Goal: Information Seeking & Learning: Learn about a topic

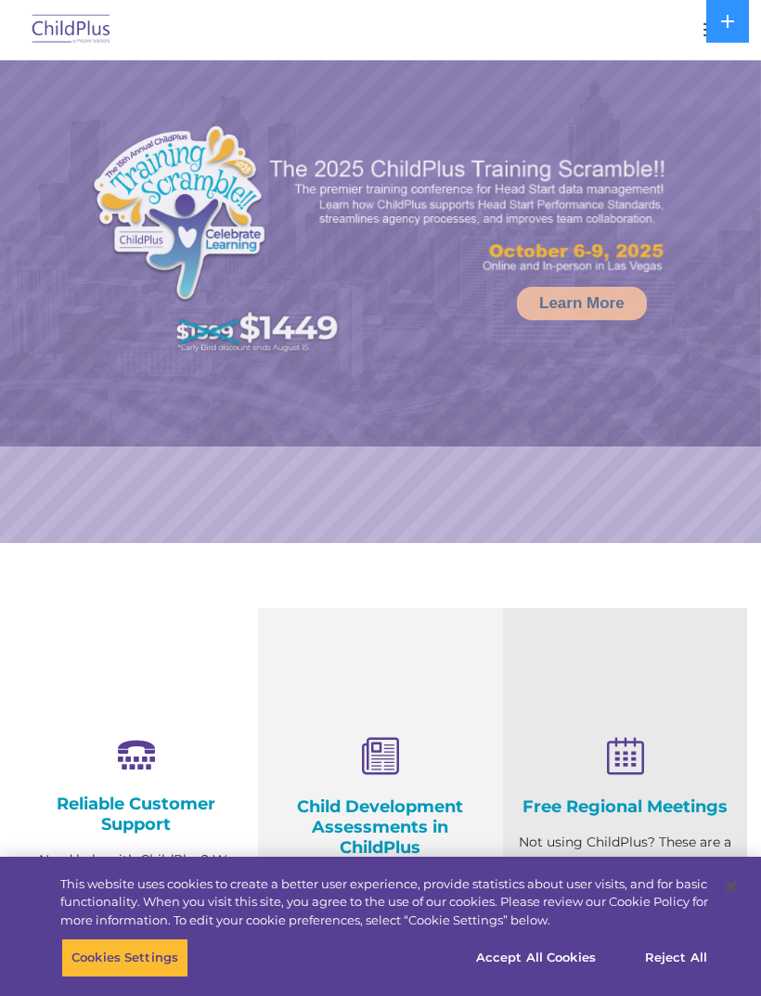
select select "MEDIUM"
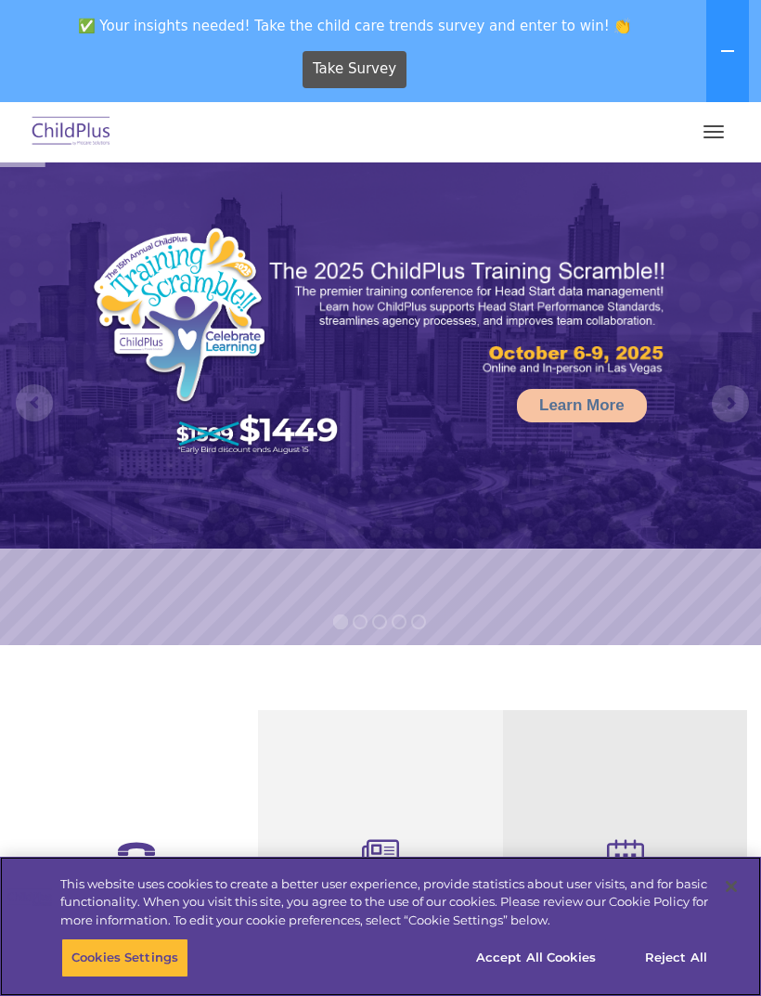
click at [708, 130] on button "button" at bounding box center [713, 132] width 39 height 30
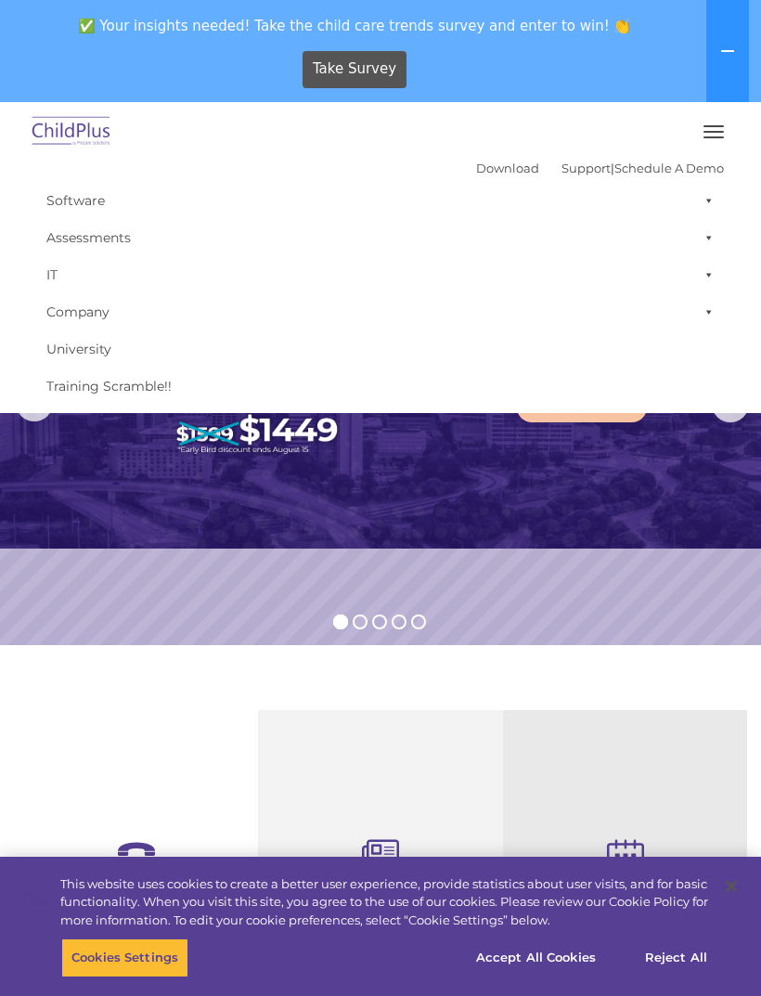
click at [679, 574] on rs-slide "Learn More" at bounding box center [380, 403] width 761 height 483
click at [682, 659] on section "Reliable Customer Support Need help with ChildPlus? We offer many convenient wa…" at bounding box center [380, 995] width 761 height 700
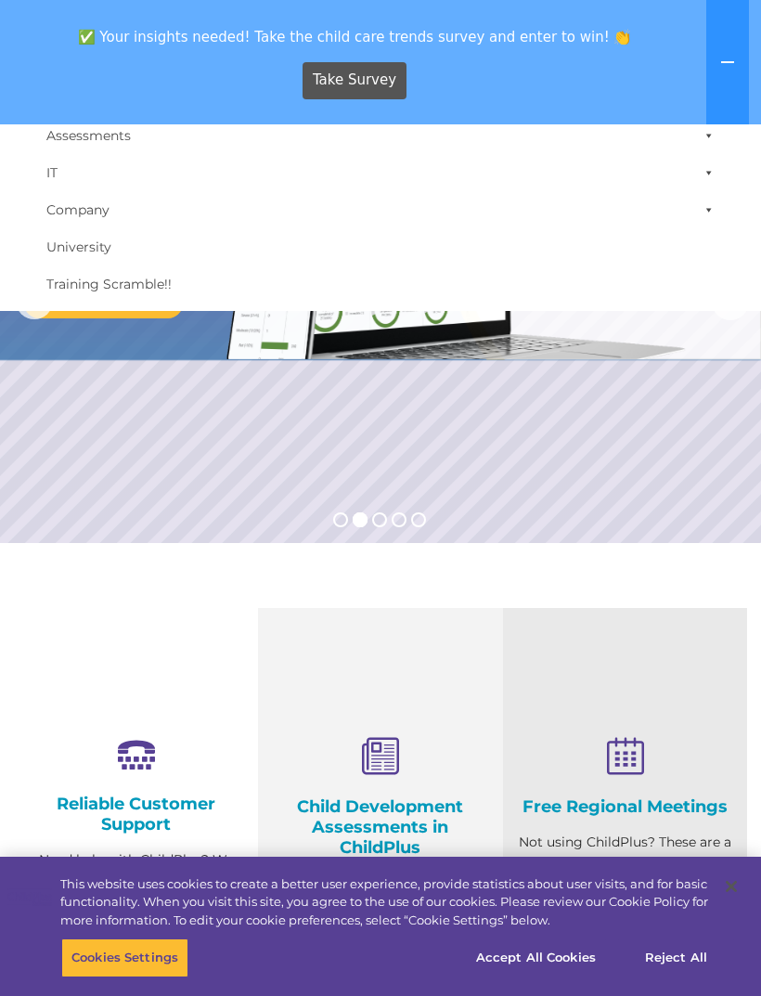
click at [715, 67] on button at bounding box center [727, 62] width 43 height 124
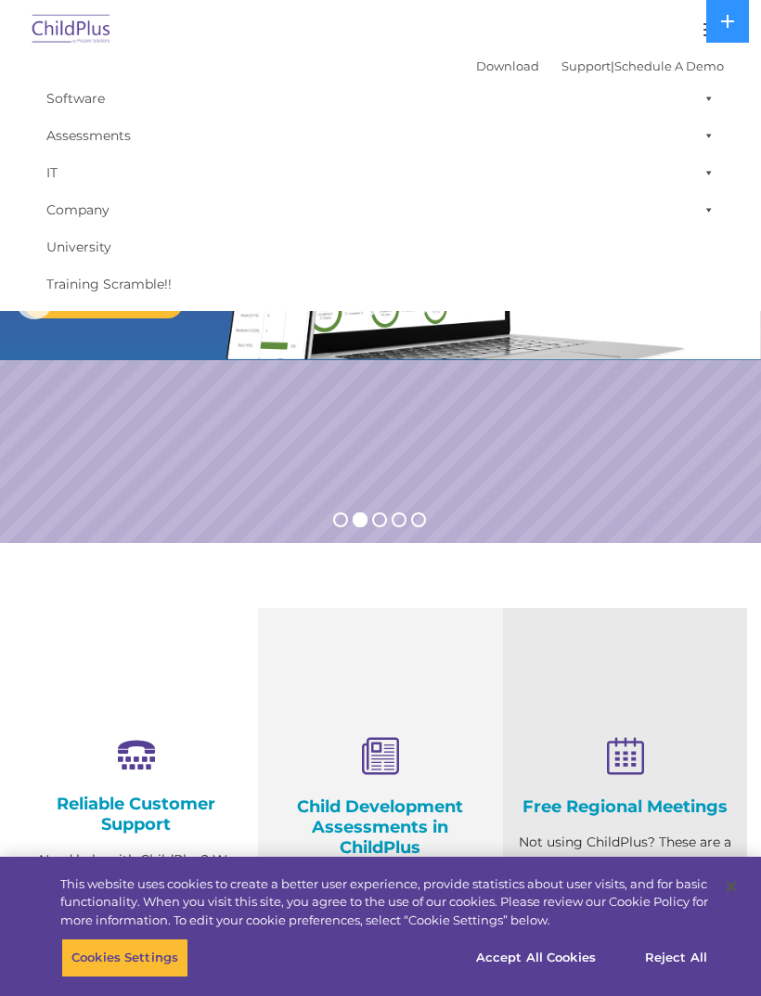
click at [731, 27] on icon at bounding box center [727, 21] width 15 height 15
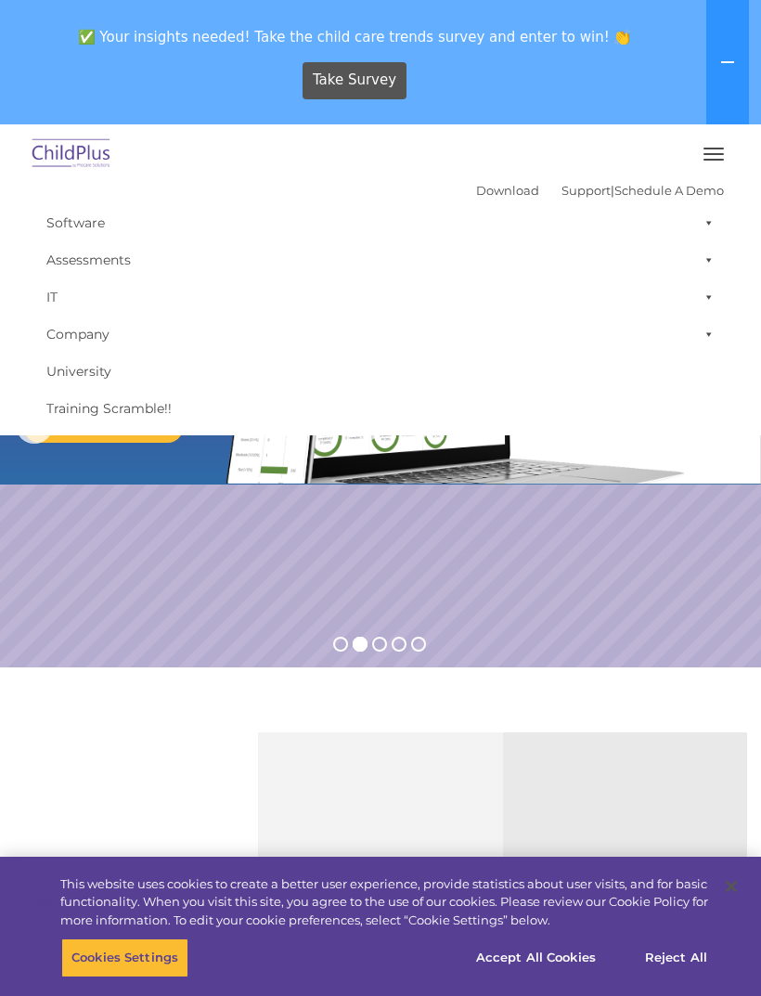
click at [718, 156] on button "button" at bounding box center [713, 154] width 39 height 30
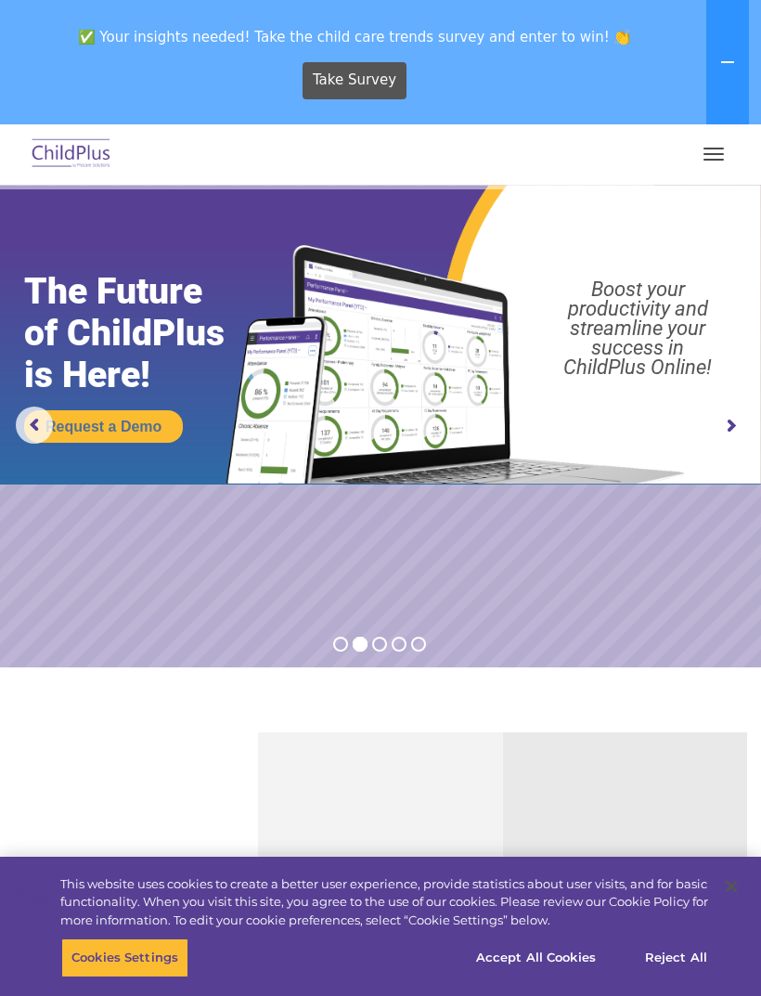
click at [717, 156] on button "button" at bounding box center [713, 154] width 39 height 30
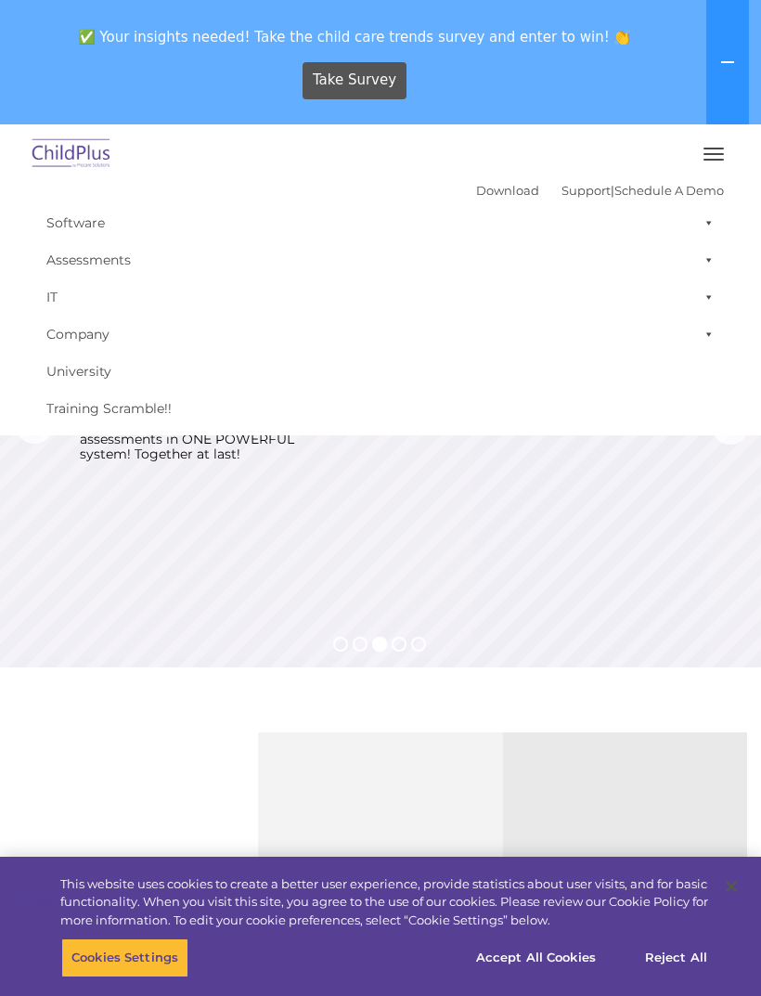
click at [703, 222] on span at bounding box center [705, 222] width 19 height 37
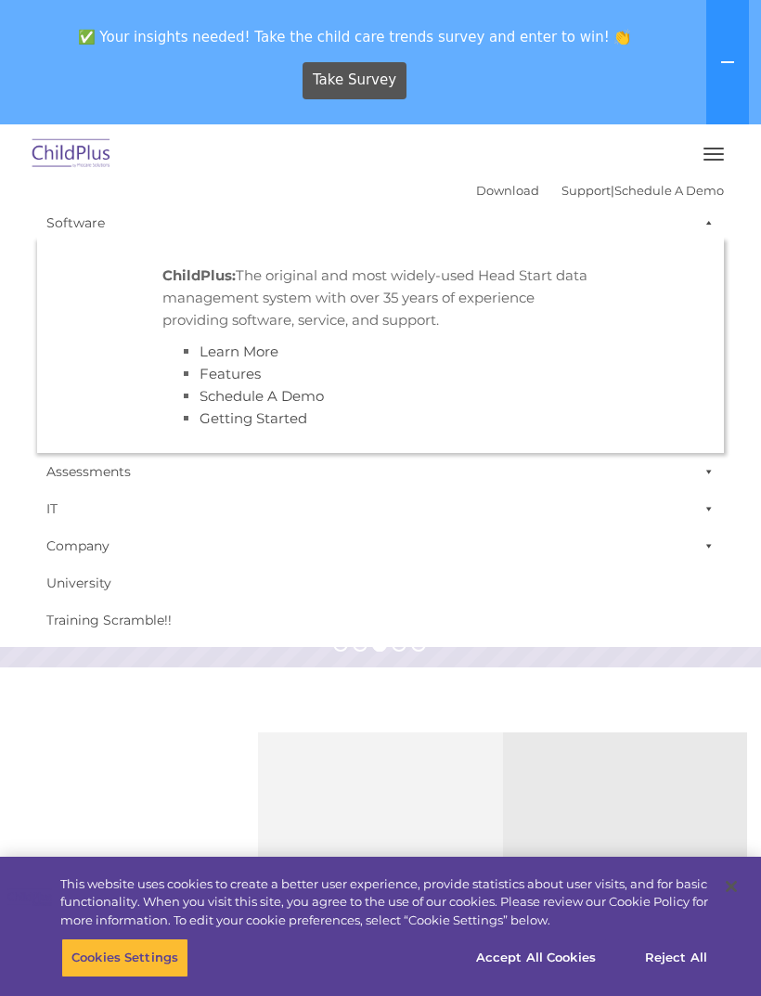
click at [714, 470] on span at bounding box center [705, 471] width 19 height 37
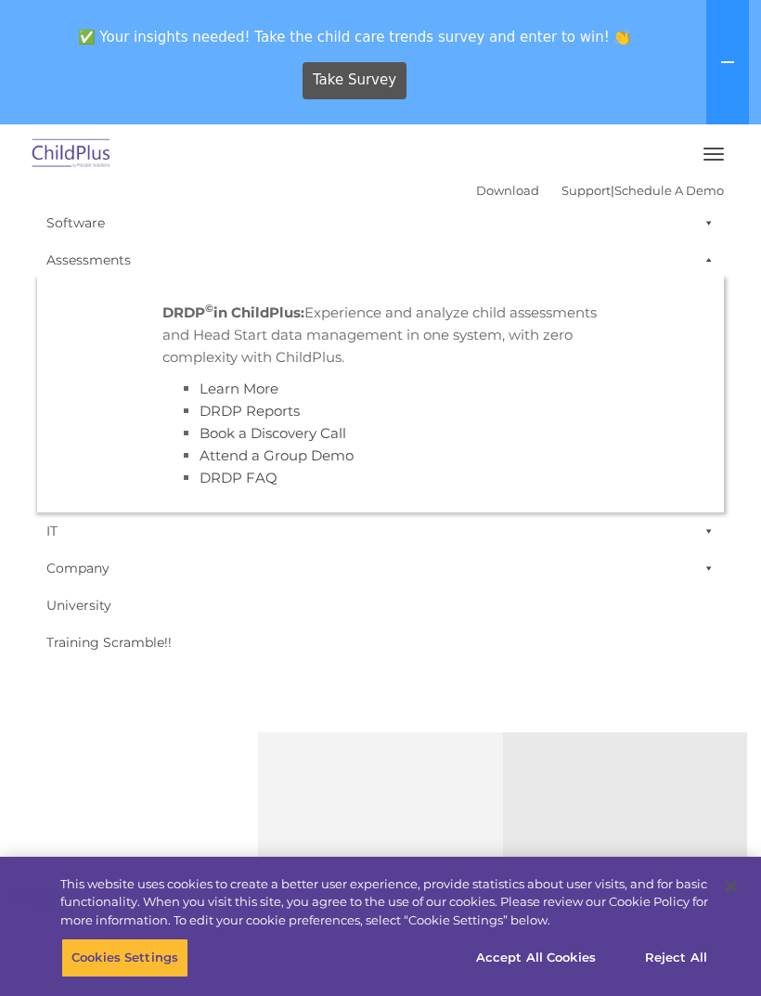
click at [708, 531] on span at bounding box center [705, 530] width 19 height 37
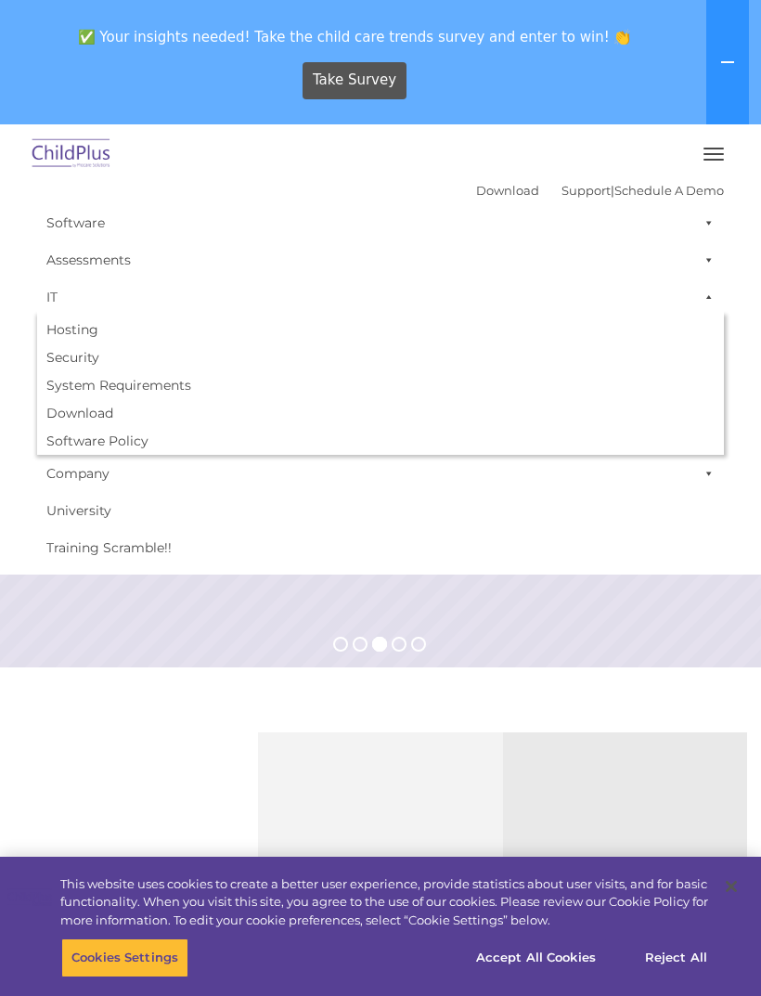
click at [705, 478] on span at bounding box center [705, 473] width 19 height 37
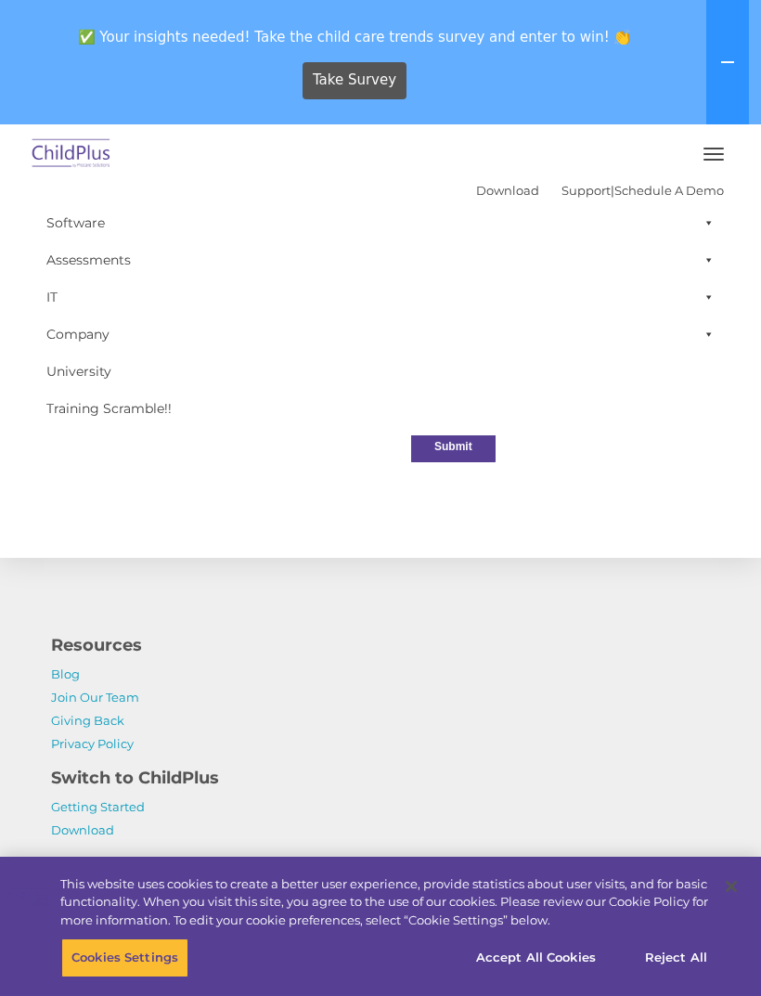
scroll to position [2098, 0]
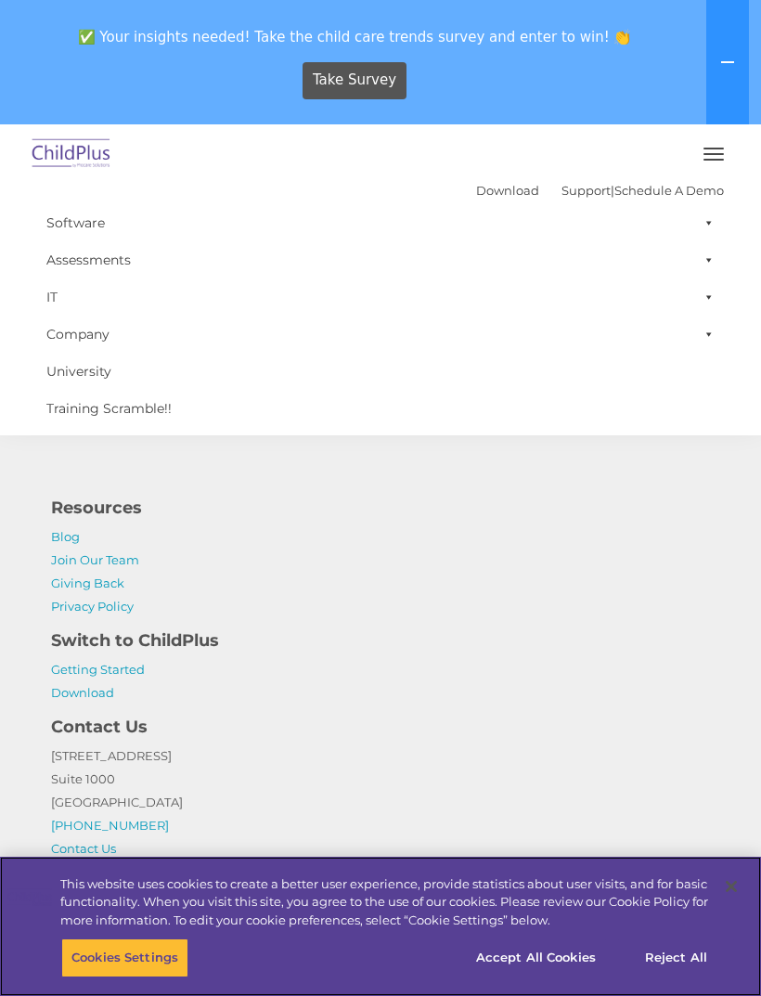
click at [692, 977] on button "Reject All" at bounding box center [676, 957] width 116 height 39
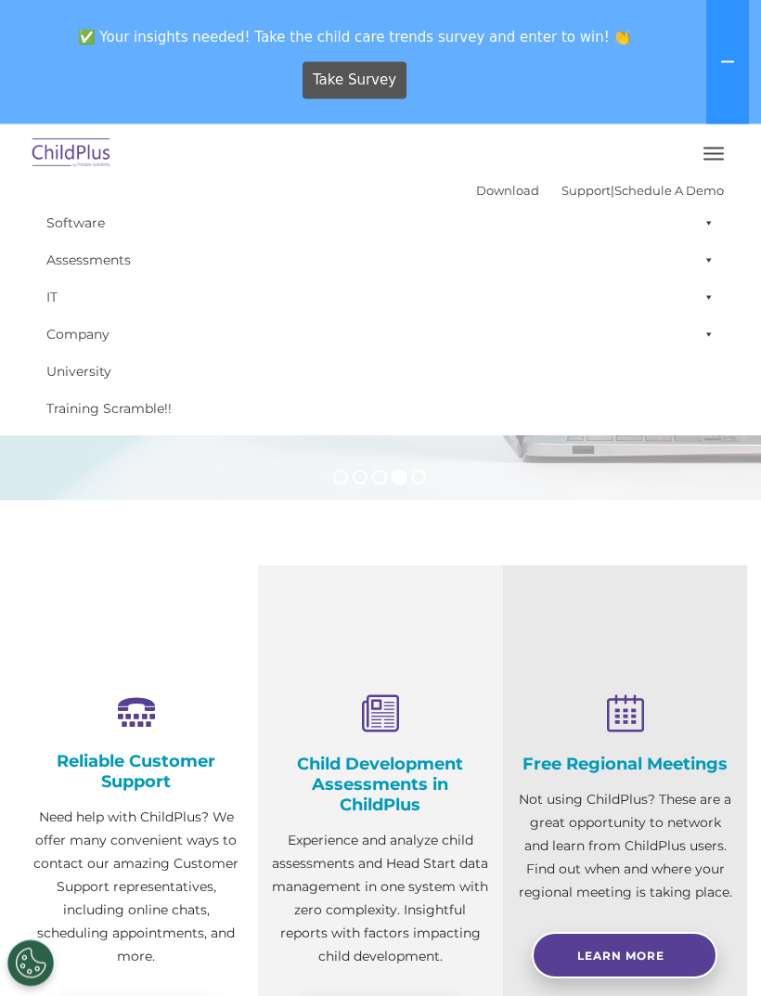
scroll to position [0, 0]
